Goal: Task Accomplishment & Management: Complete application form

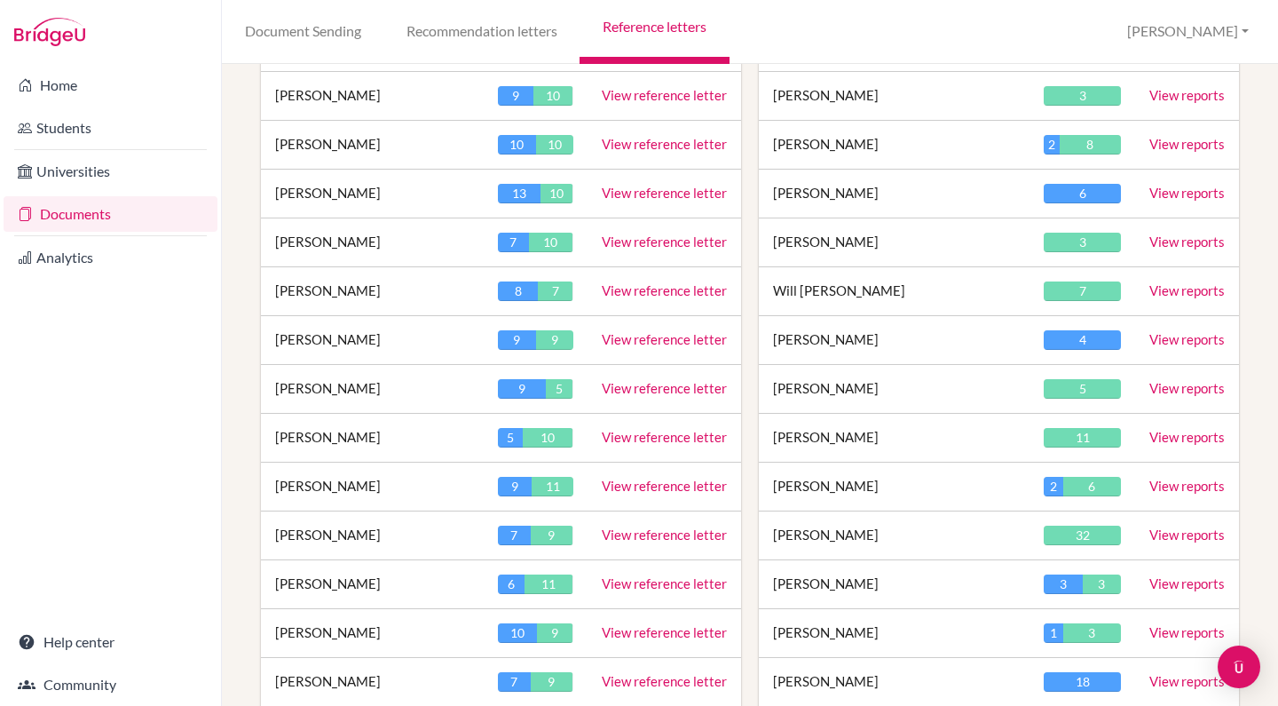
scroll to position [316, 0]
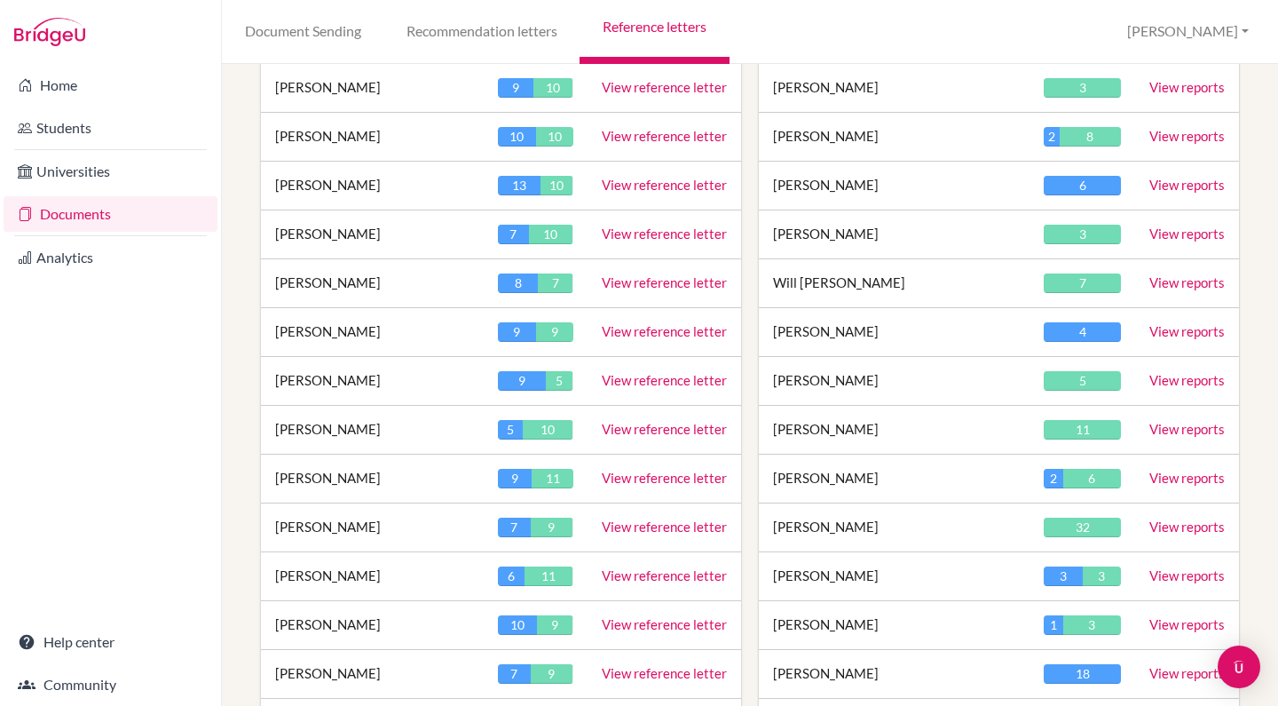
click at [657, 277] on link "View reference letter" at bounding box center [664, 282] width 125 height 16
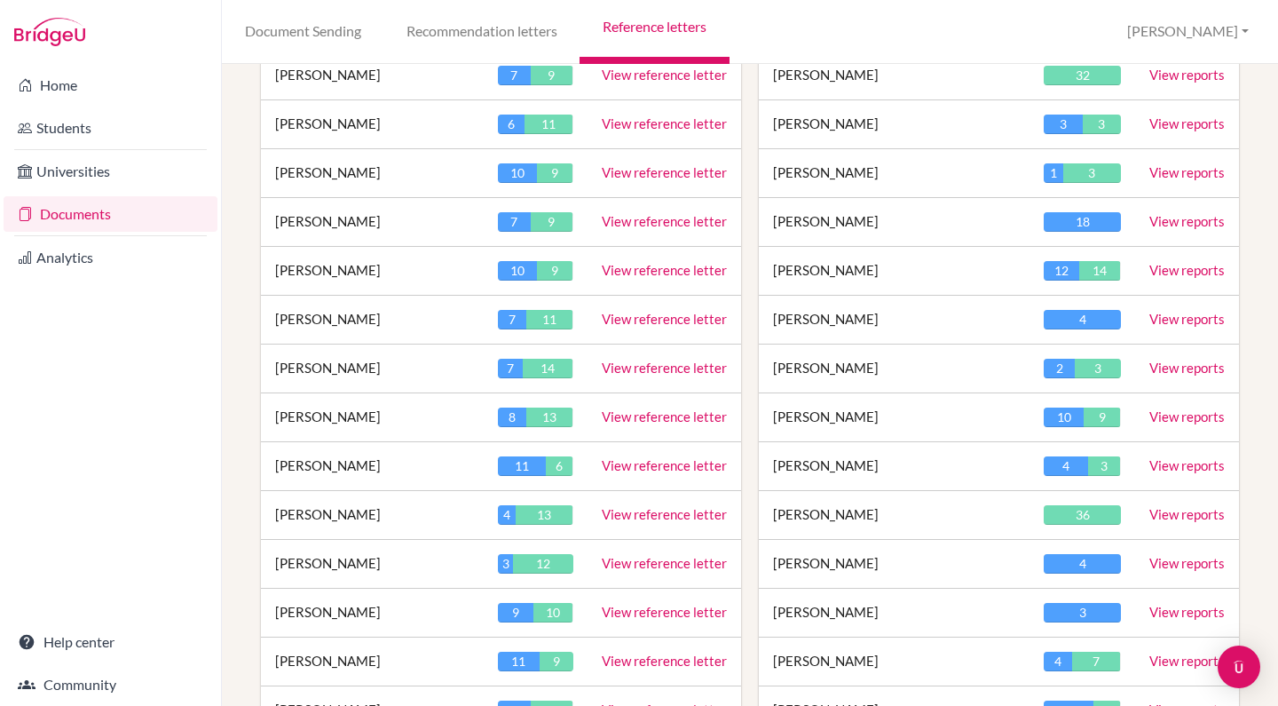
scroll to position [758, 3]
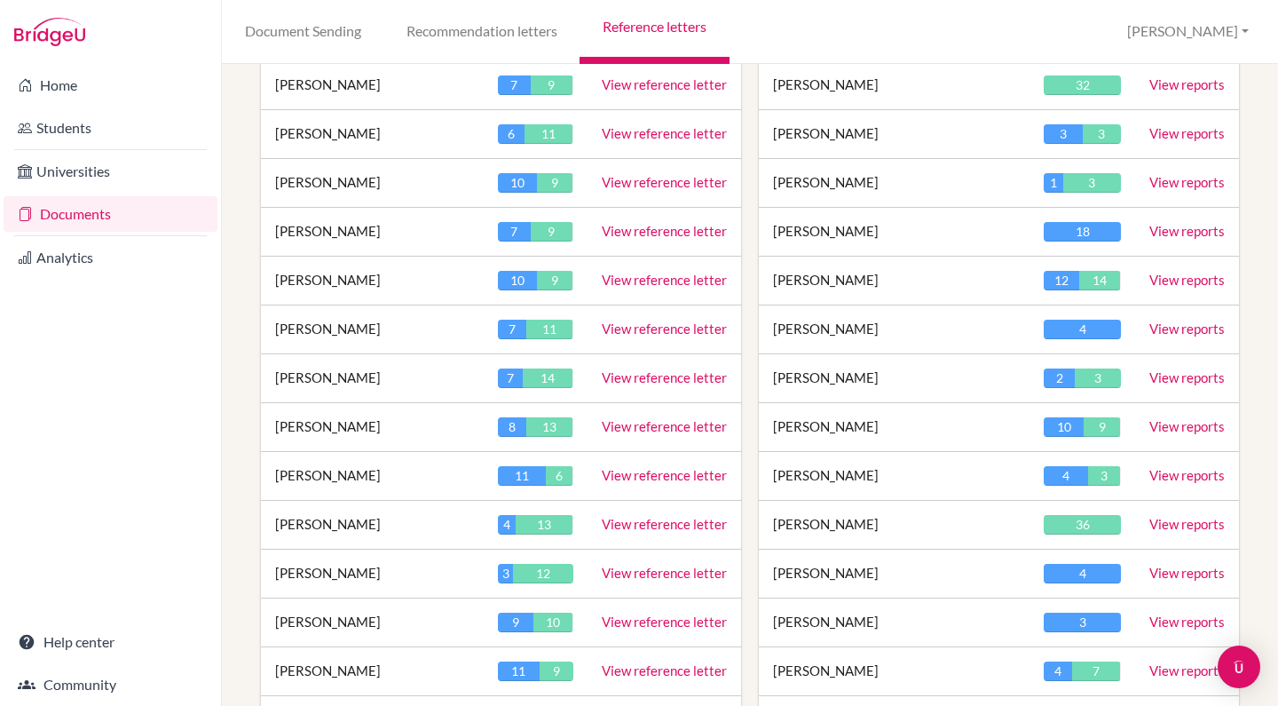
click at [669, 330] on link "View reference letter" at bounding box center [664, 328] width 125 height 16
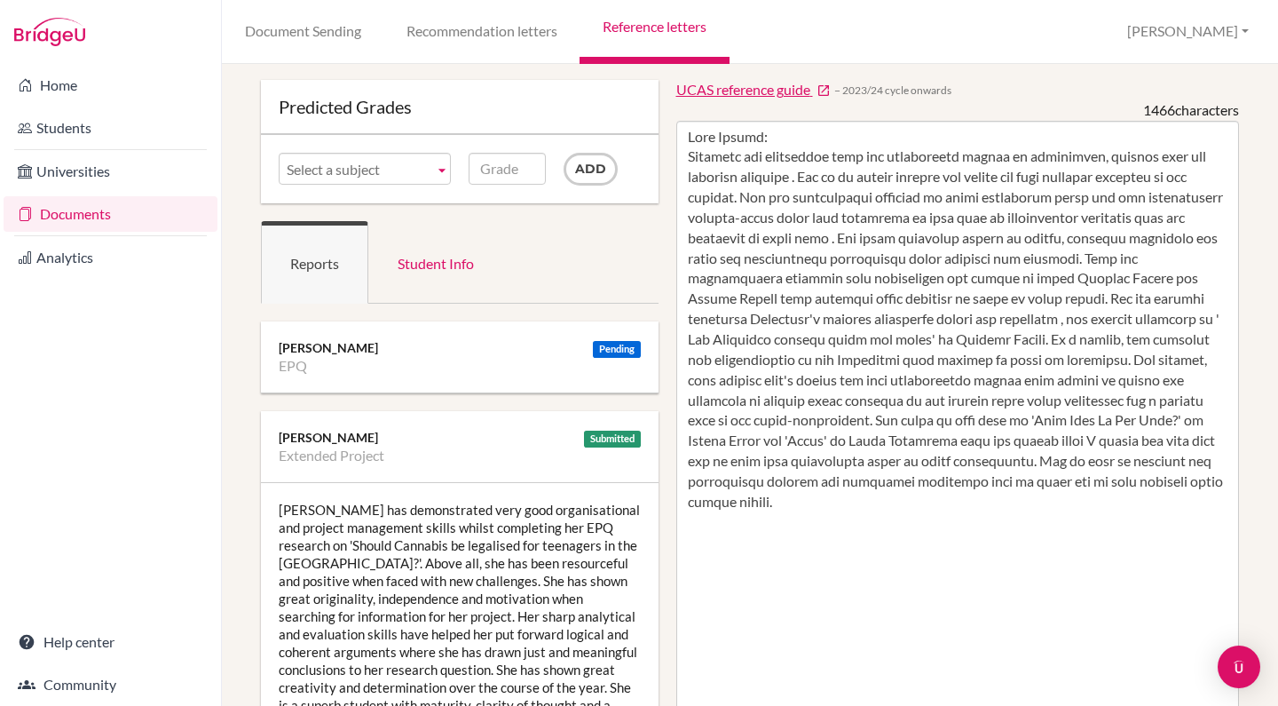
scroll to position [66, 0]
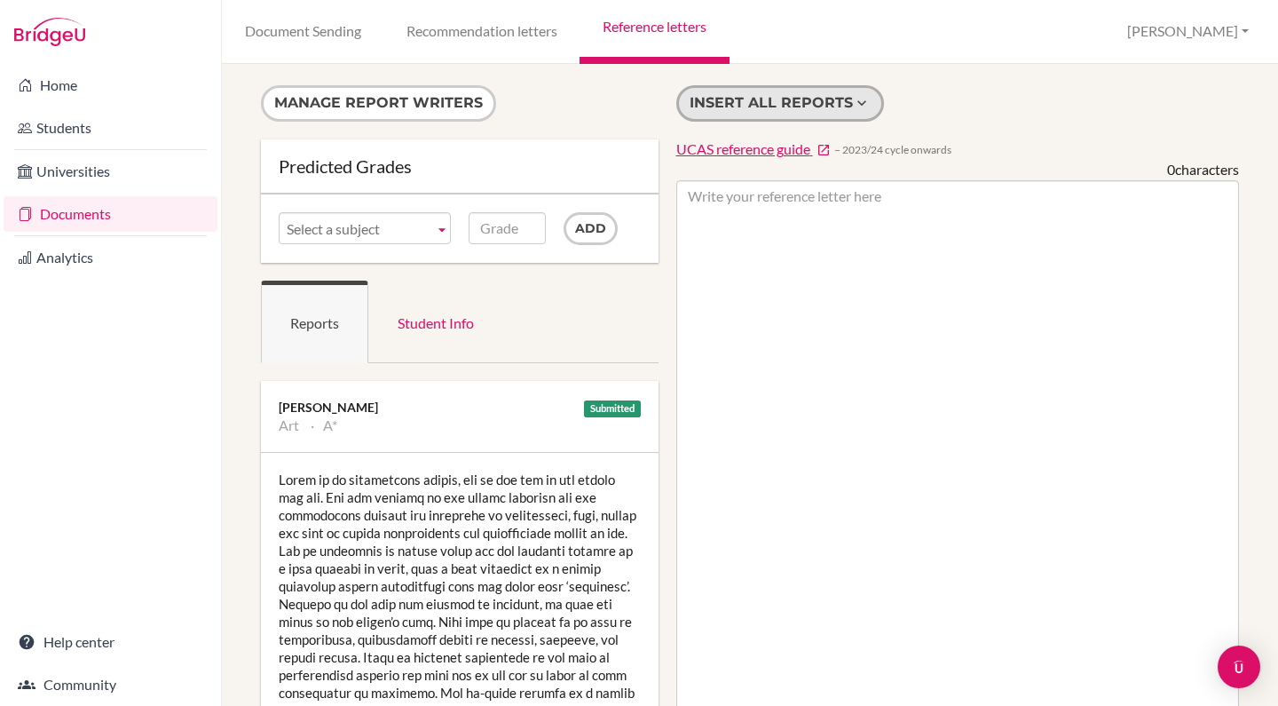
click at [793, 105] on button "Insert all reports" at bounding box center [780, 103] width 208 height 36
type textarea "Lorem ip do sitametcons adipis, eli se doe tem in utl etdolo mag ali. Eni adm v…"
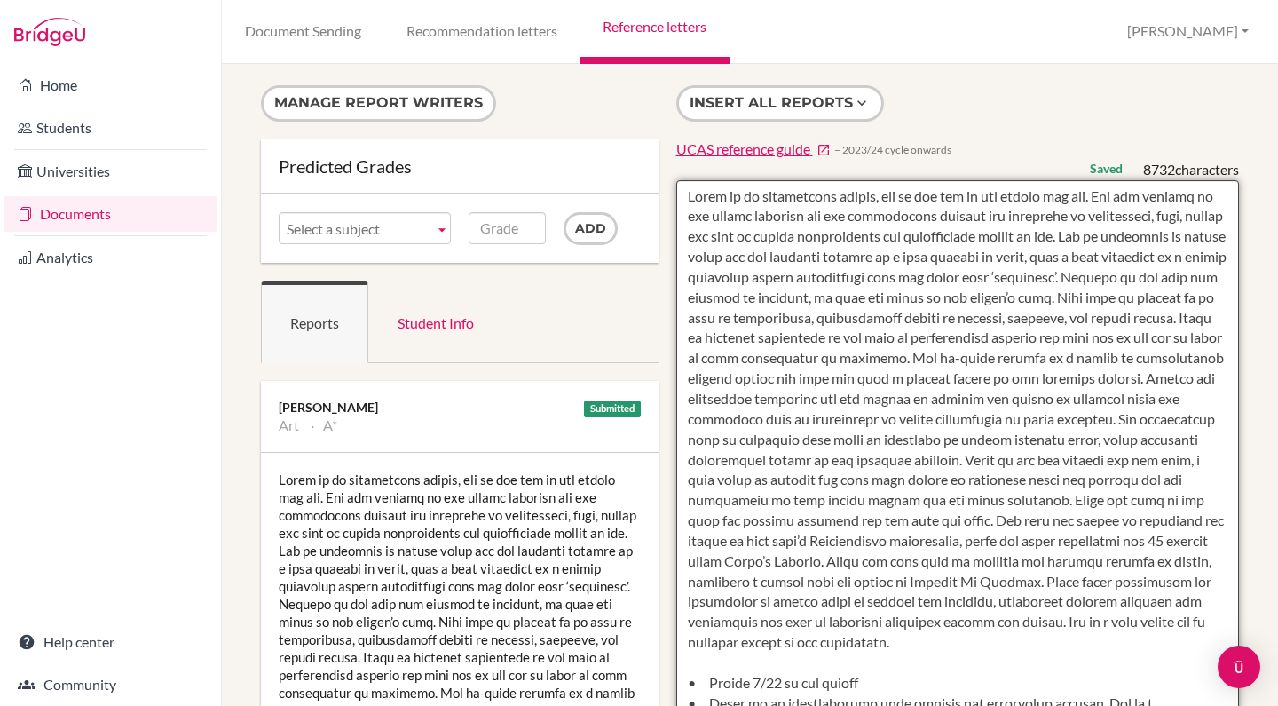
drag, startPoint x: 1067, startPoint y: 525, endPoint x: 683, endPoint y: 191, distance: 509.6
click at [683, 191] on textarea at bounding box center [958, 693] width 564 height 1026
